Goal: Check status: Check status

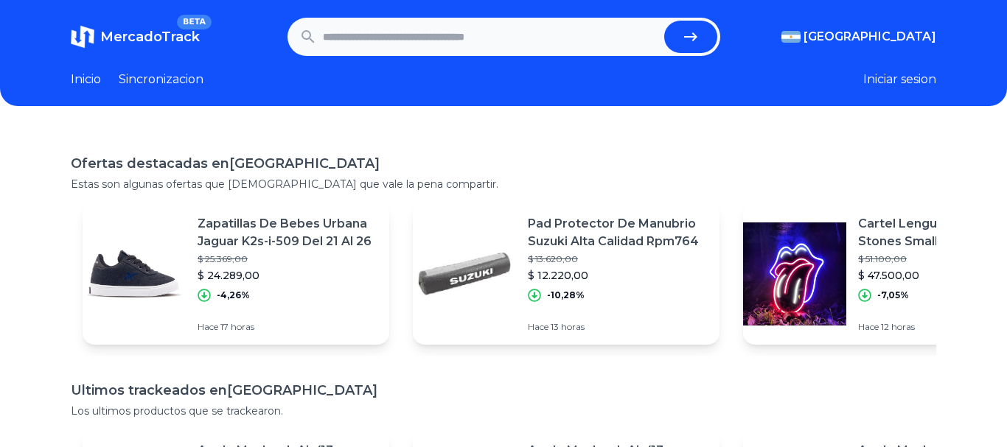
paste input "**********"
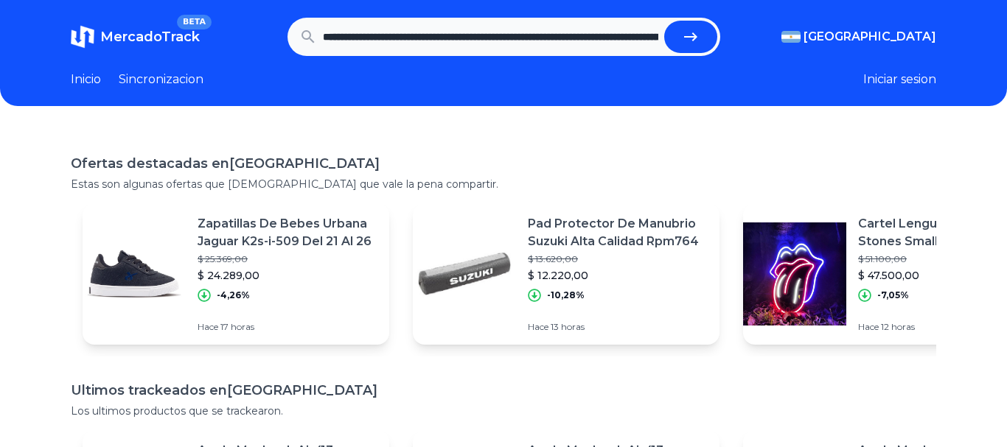
scroll to position [0, 1170]
click at [685, 41] on icon "submit" at bounding box center [691, 37] width 18 height 18
type input "**********"
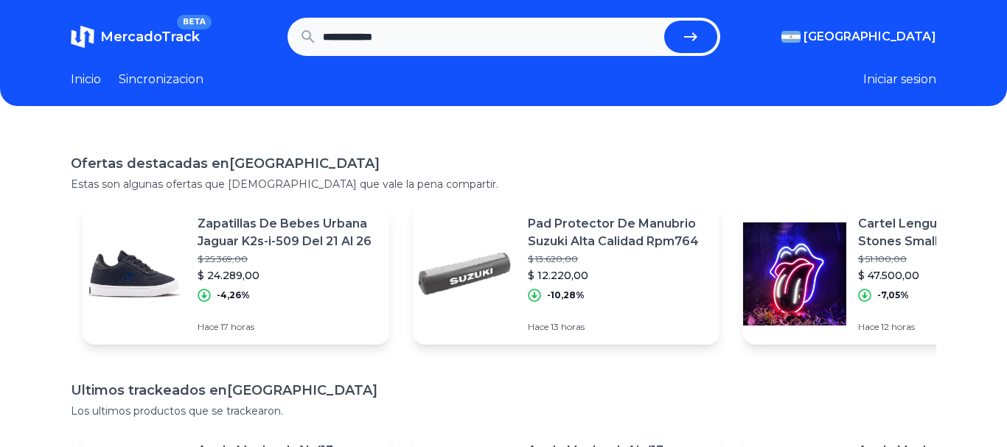
scroll to position [0, 0]
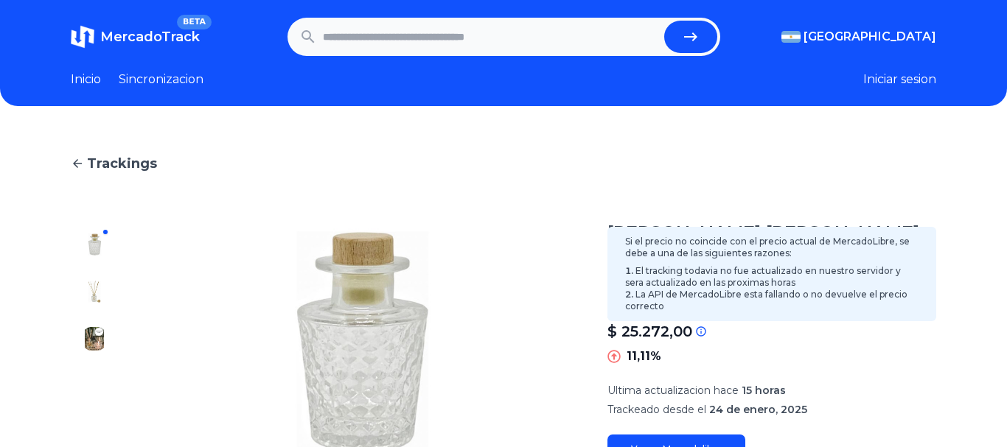
click at [699, 326] on icon at bounding box center [701, 332] width 12 height 12
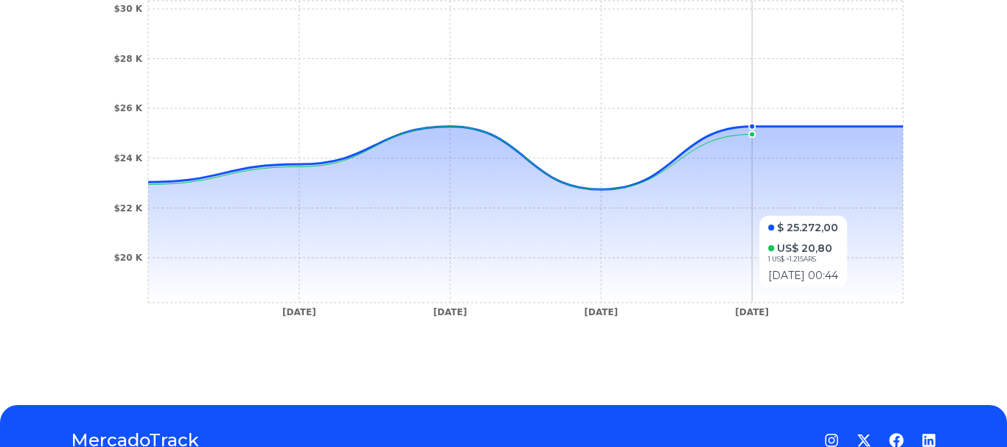
scroll to position [573, 0]
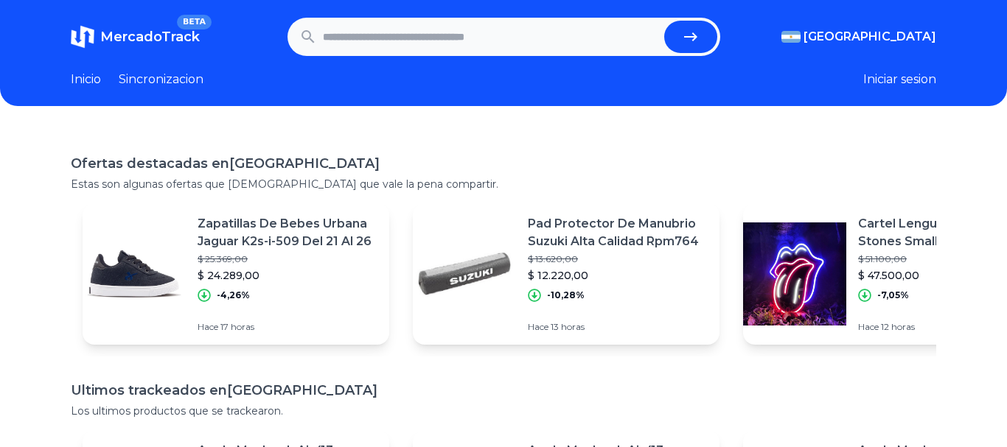
paste input "**********"
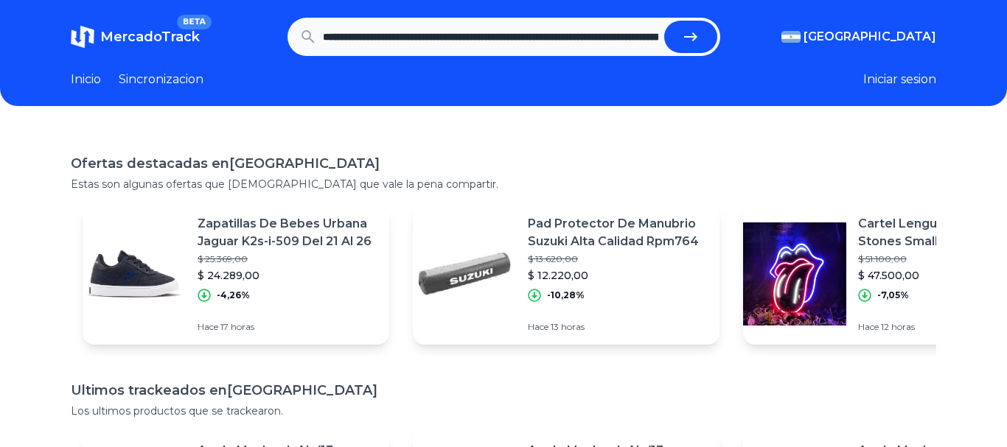
scroll to position [0, 1170]
click at [702, 27] on button "submit" at bounding box center [690, 37] width 53 height 32
type input "**********"
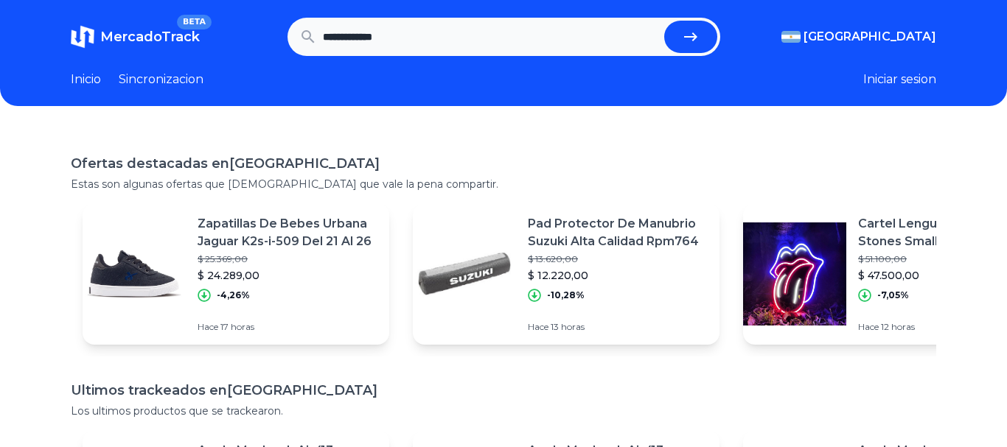
scroll to position [0, 0]
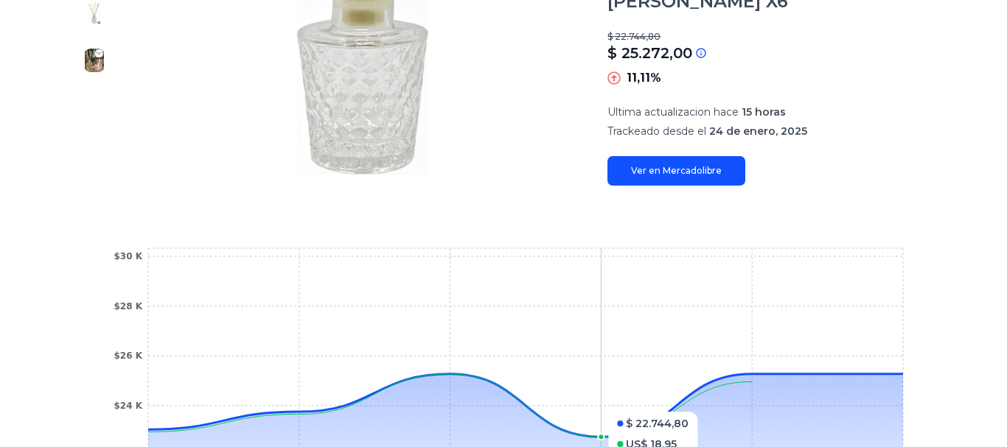
scroll to position [272, 0]
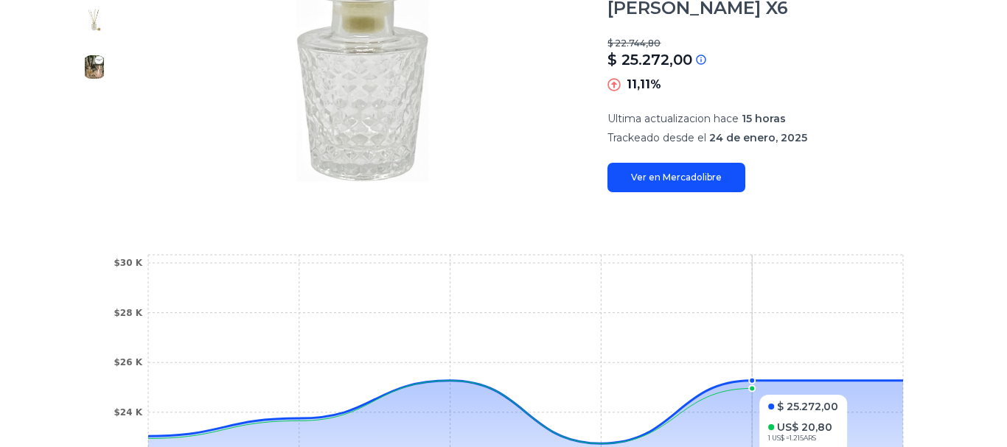
click at [749, 385] on circle at bounding box center [752, 388] width 6 height 6
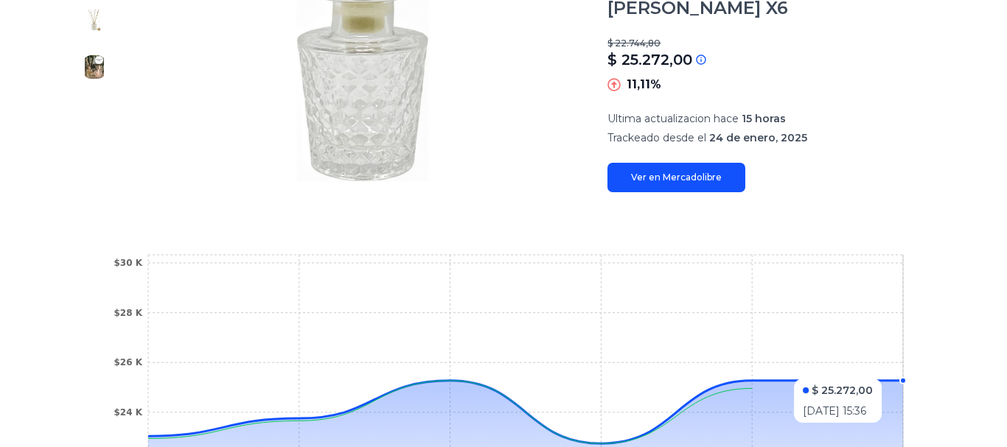
click at [854, 348] on icon "[DATE] [DATE] [DATE] [DATE] $20 K $22 K $24 K $26 K $28 K $30 K" at bounding box center [503, 417] width 806 height 332
drag, startPoint x: 854, startPoint y: 348, endPoint x: 812, endPoint y: 240, distance: 115.5
click at [854, 347] on icon "[DATE] [DATE] [DATE] [DATE] $20 K $22 K $24 K $26 K $28 K $30 K" at bounding box center [503, 417] width 806 height 332
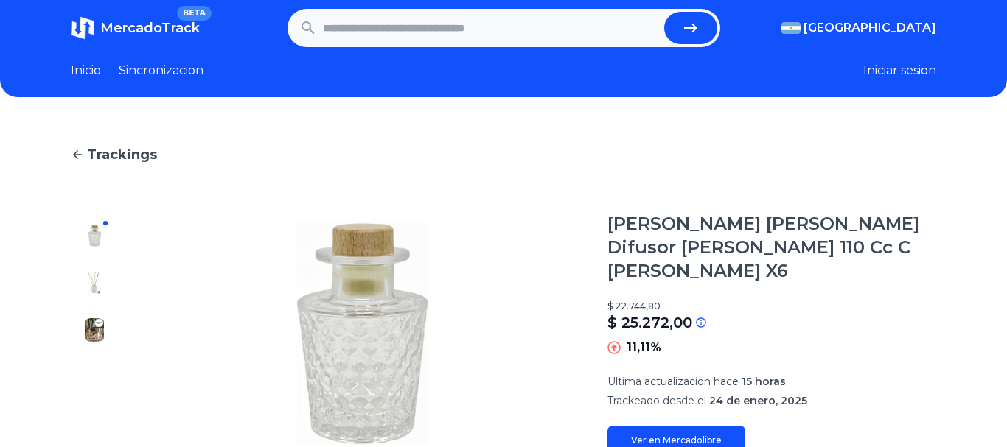
scroll to position [0, 0]
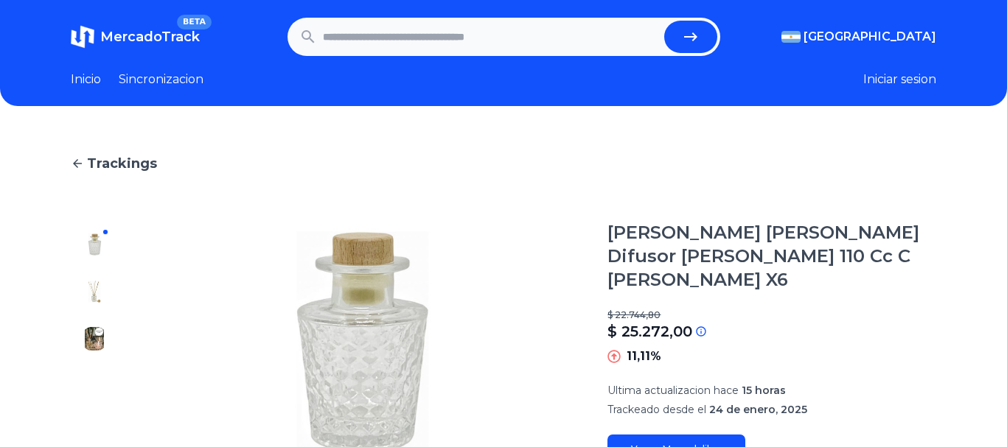
click at [105, 284] on button at bounding box center [95, 292] width 24 height 24
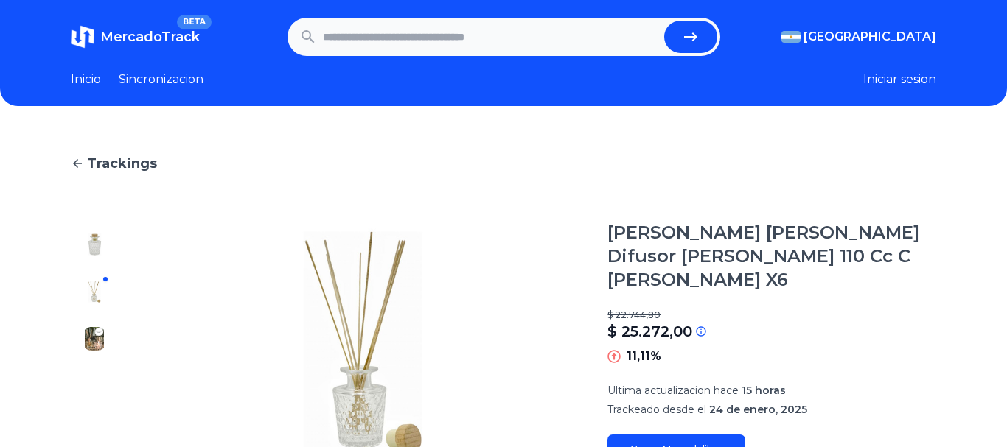
click at [83, 320] on div at bounding box center [94, 342] width 47 height 243
click at [99, 338] on img at bounding box center [95, 339] width 24 height 24
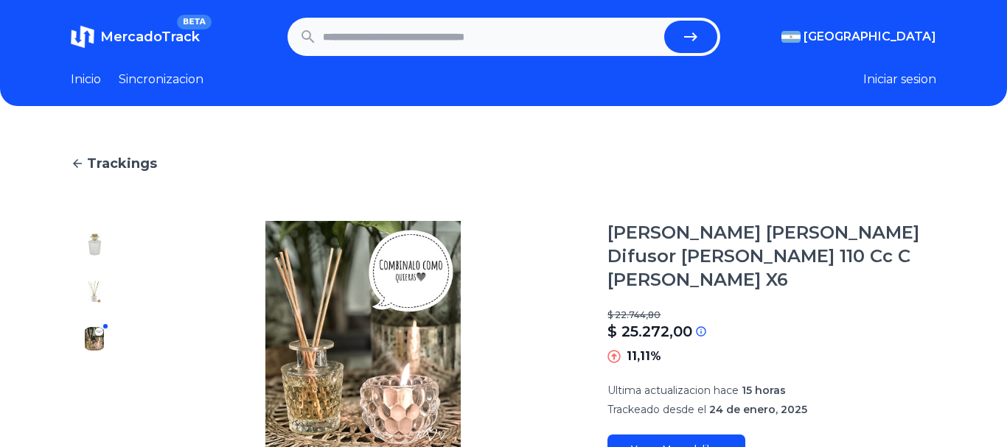
click at [149, 77] on link "Sincronizacion" at bounding box center [161, 80] width 85 height 18
